Goal: Task Accomplishment & Management: Use online tool/utility

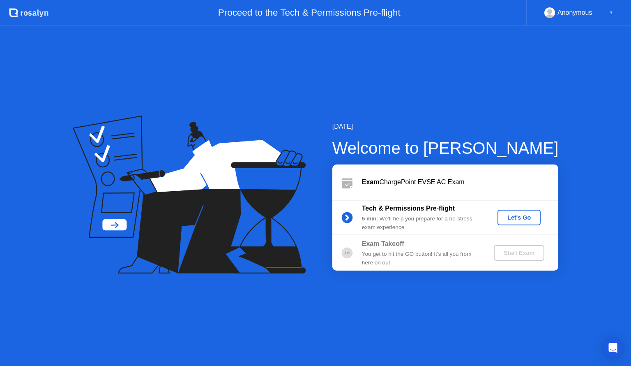
click at [522, 217] on div "Let's Go" at bounding box center [519, 217] width 37 height 7
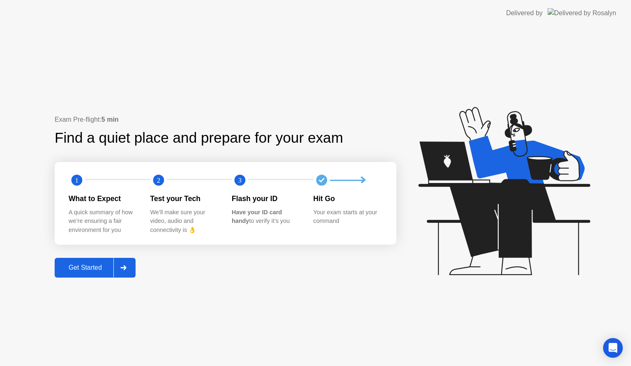
click at [140, 270] on div "Exam Pre-flight: 5 min Find a quiet place and prepare for your exam 1 2 3 What …" at bounding box center [226, 196] width 342 height 162
click at [130, 269] on div at bounding box center [123, 267] width 20 height 19
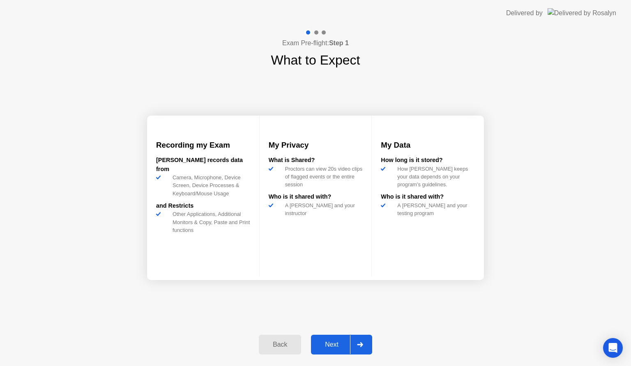
click at [367, 340] on div at bounding box center [360, 344] width 20 height 19
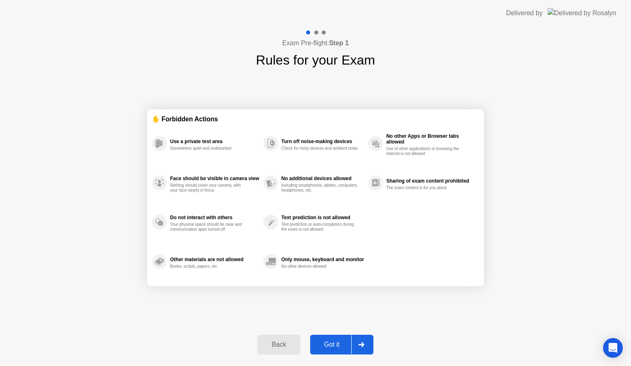
click at [367, 340] on div at bounding box center [361, 344] width 20 height 19
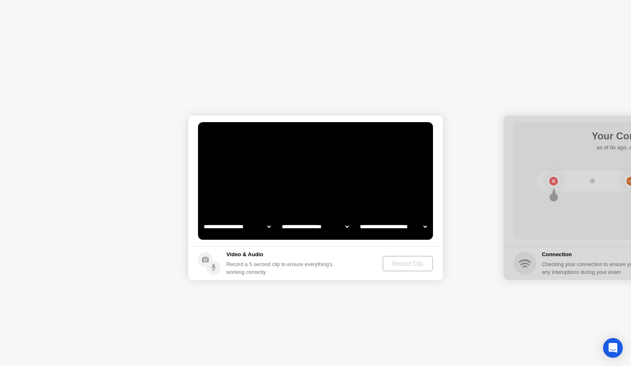
select select "**********"
select select "*******"
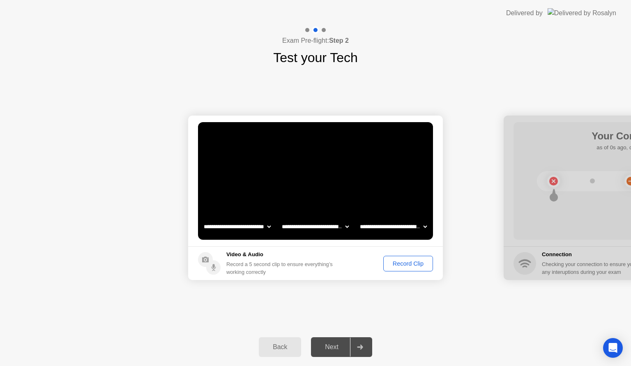
click at [399, 261] on div "Record Clip" at bounding box center [408, 263] width 44 height 7
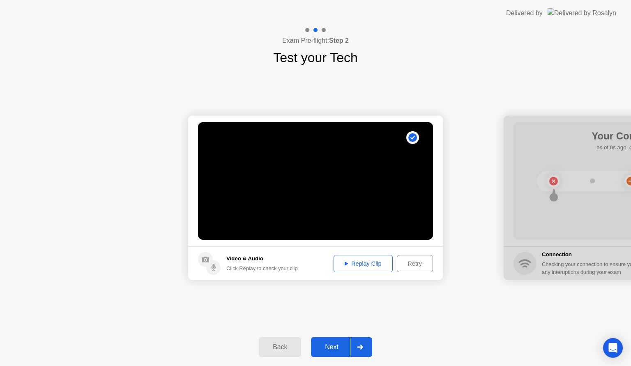
click at [358, 342] on div at bounding box center [360, 346] width 20 height 19
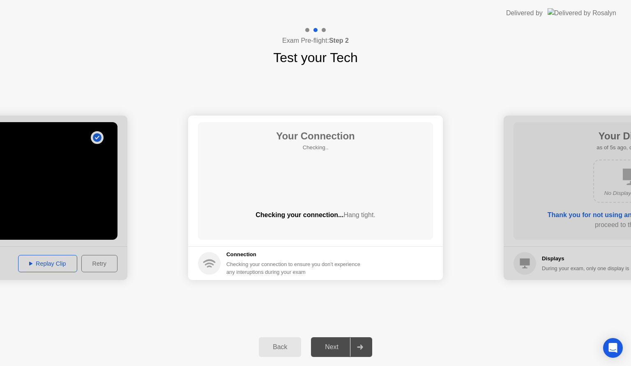
click at [310, 248] on footer "Connection Checking your connection to ensure you don’t experience any interupt…" at bounding box center [315, 263] width 255 height 34
click at [310, 270] on div "Checking your connection to ensure you don’t experience any interuptions during…" at bounding box center [295, 268] width 139 height 16
click at [101, 256] on div at bounding box center [0, 198] width 255 height 164
click at [332, 357] on div "Back Next" at bounding box center [315, 347] width 631 height 38
click at [286, 348] on div "Back" at bounding box center [279, 346] width 37 height 7
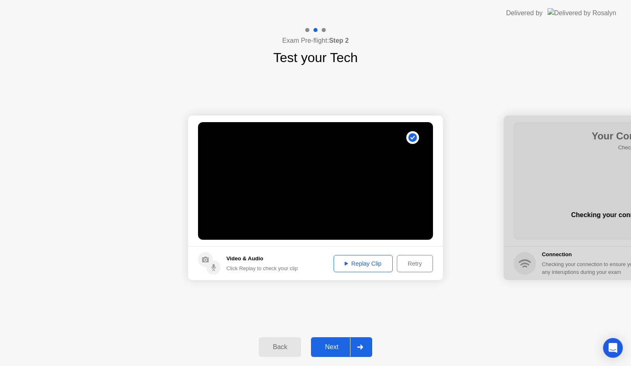
click at [352, 344] on div at bounding box center [360, 346] width 20 height 19
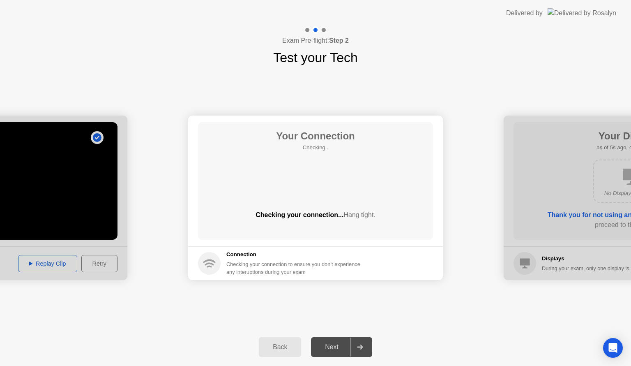
click at [274, 351] on div "Back" at bounding box center [279, 346] width 37 height 7
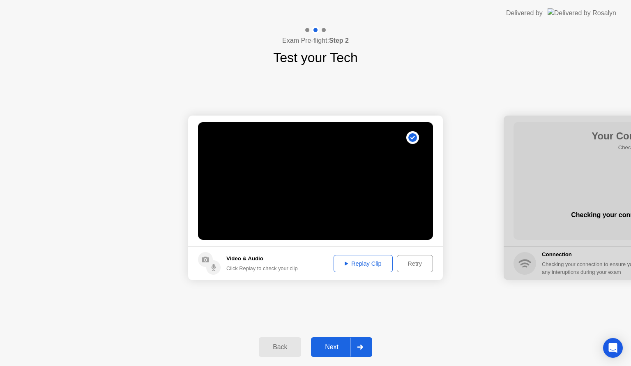
click at [350, 341] on button "Next" at bounding box center [341, 347] width 61 height 20
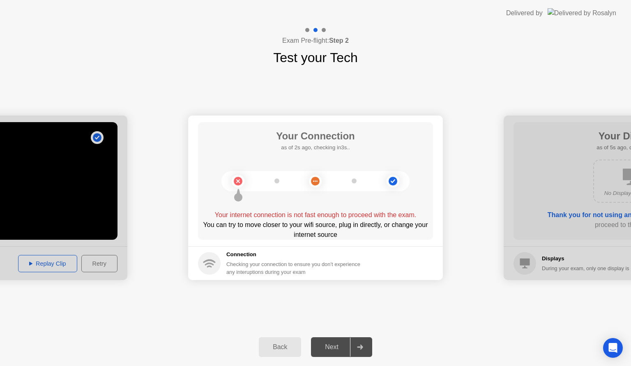
click at [370, 350] on div at bounding box center [360, 346] width 20 height 19
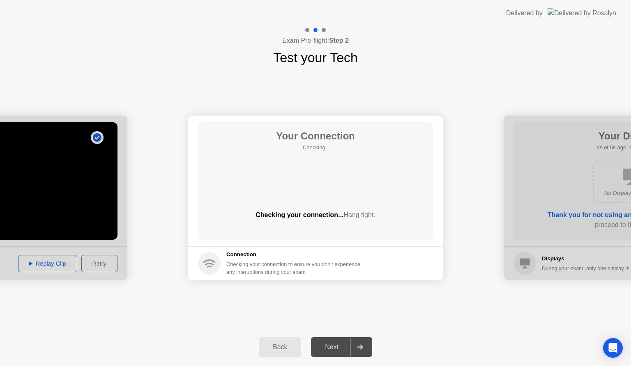
click at [272, 345] on div "Back" at bounding box center [279, 346] width 37 height 7
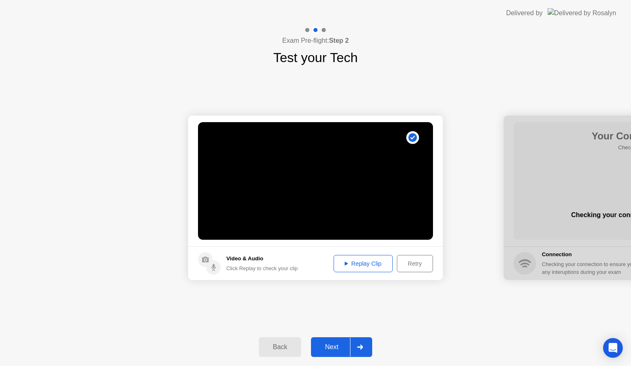
click at [363, 351] on div at bounding box center [360, 346] width 20 height 19
